Goal: Transaction & Acquisition: Purchase product/service

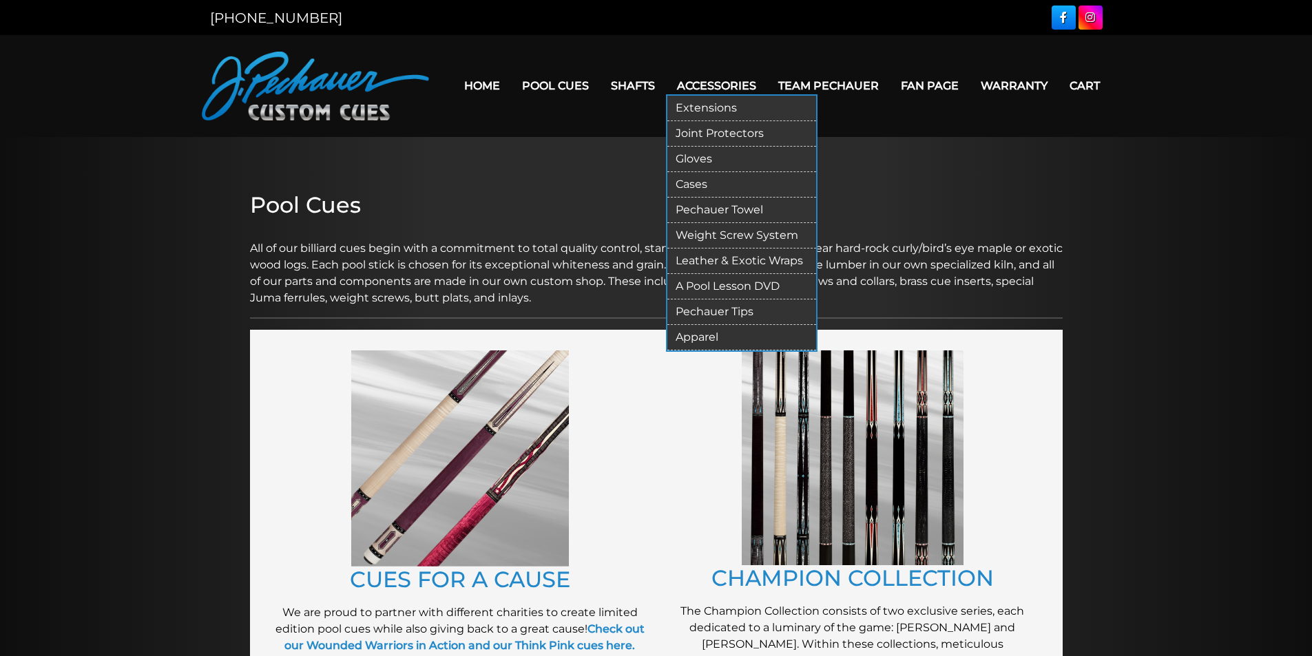
click at [703, 154] on link "Gloves" at bounding box center [741, 159] width 149 height 25
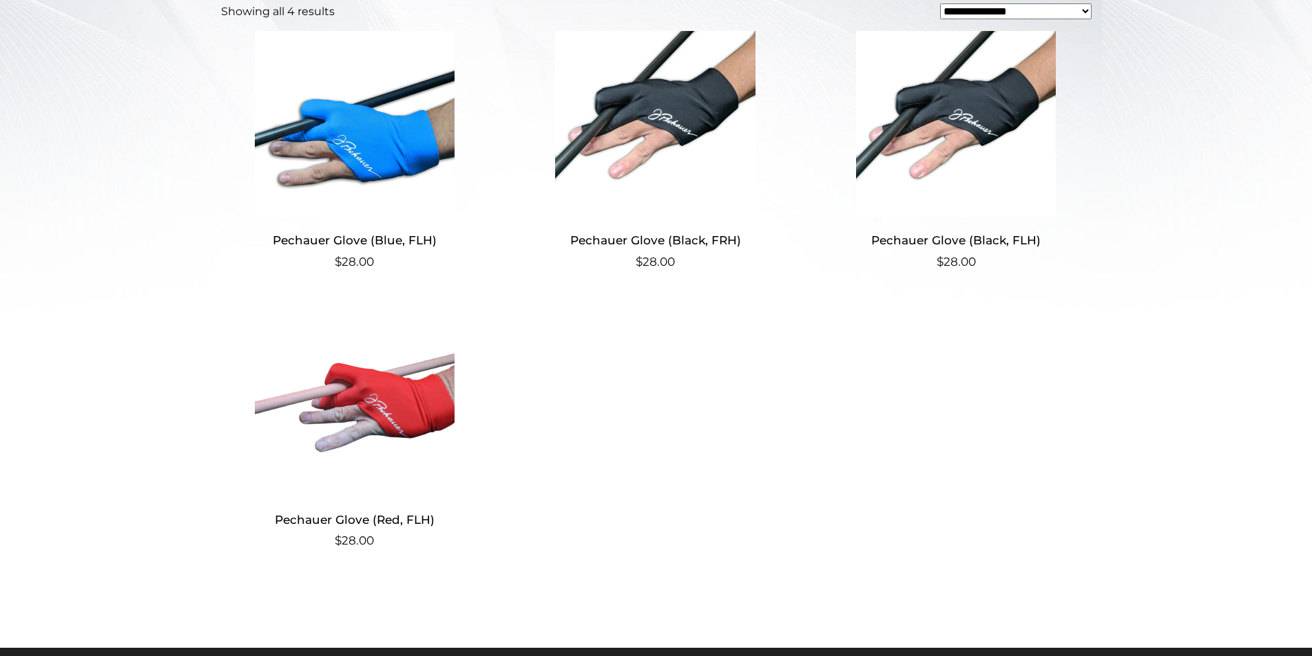
scroll to position [479, 0]
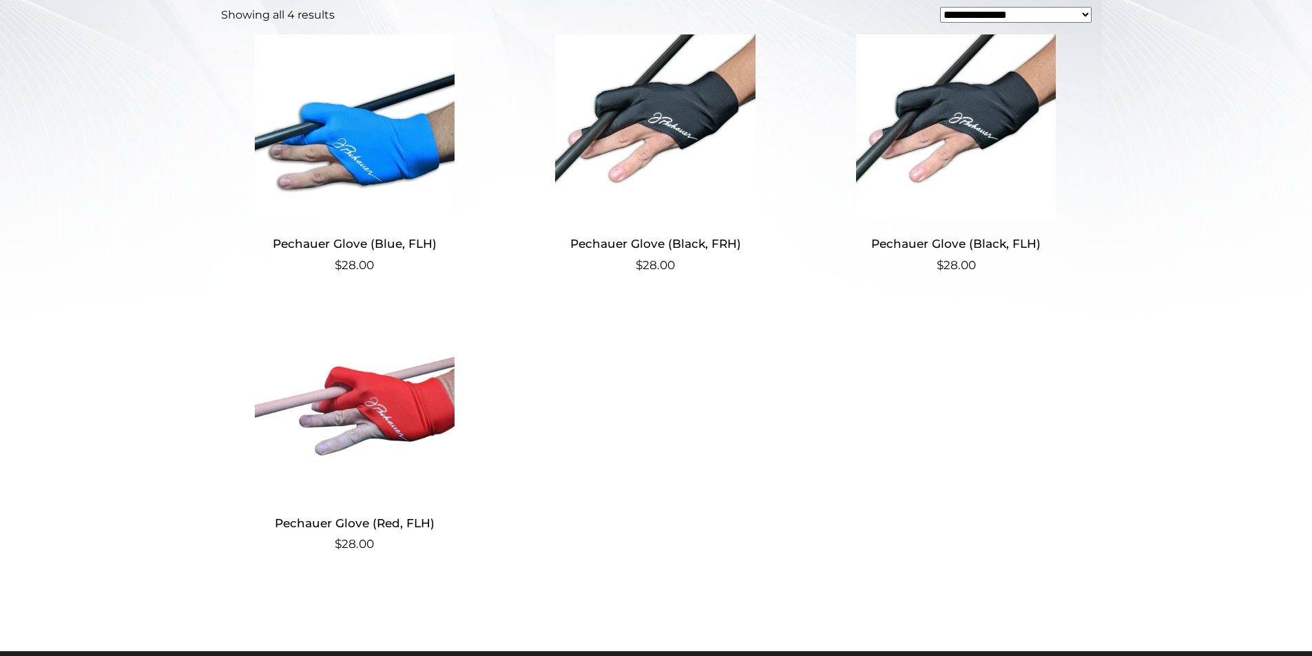
click at [388, 240] on h2 "Pechauer Glove (Blue, FLH)" at bounding box center [355, 243] width 268 height 25
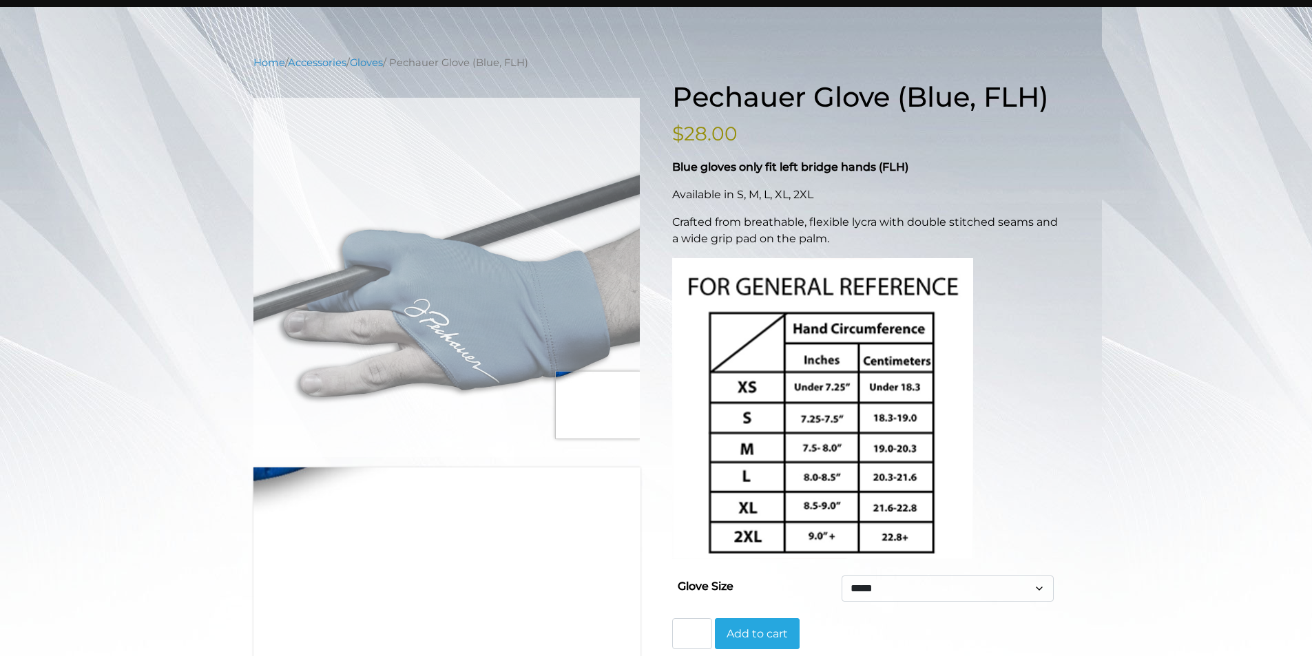
scroll to position [138, 0]
